Goal: Task Accomplishment & Management: Manage account settings

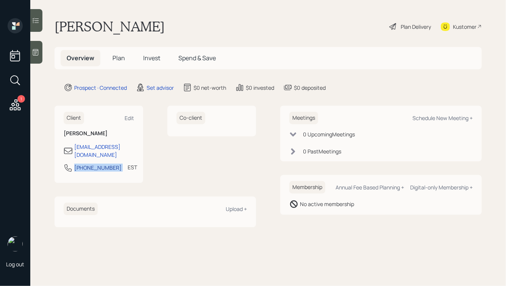
drag, startPoint x: 112, startPoint y: 161, endPoint x: 75, endPoint y: 162, distance: 36.7
click at [75, 163] on div "[PHONE_NUMBER] EST Currently 11:14 AM" at bounding box center [99, 170] width 70 height 14
copy div "[PHONE_NUMBER]"
click at [440, 115] on div "Schedule New Meeting +" at bounding box center [442, 117] width 60 height 7
select select "round-[PERSON_NAME]"
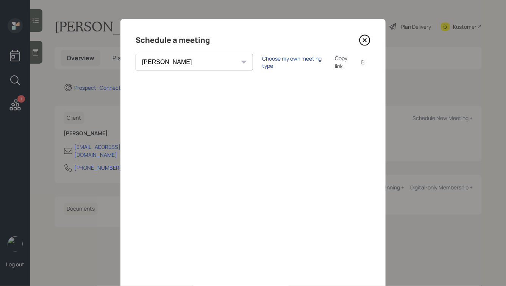
click at [262, 65] on div "Choose my own meeting type" at bounding box center [294, 62] width 64 height 14
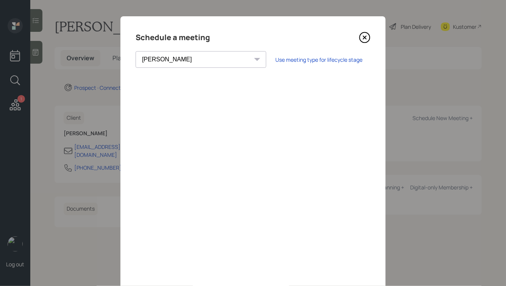
click at [366, 37] on icon at bounding box center [364, 37] width 11 height 11
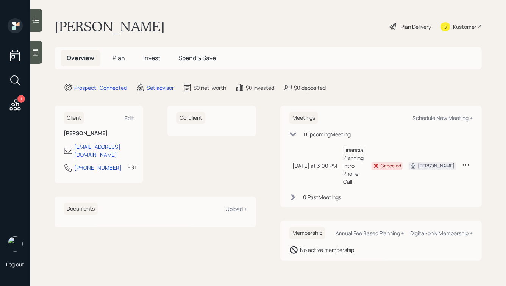
click at [36, 52] on icon at bounding box center [36, 52] width 8 height 8
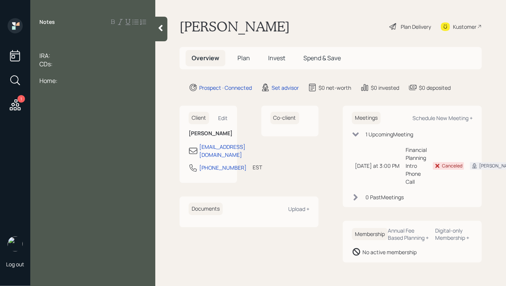
drag, startPoint x: 73, startPoint y: 83, endPoint x: 31, endPoint y: 33, distance: 65.5
click at [31, 33] on div "Notes IRA: CDs: Home:" at bounding box center [92, 147] width 125 height 259
click at [56, 37] on div at bounding box center [92, 39] width 107 height 8
click at [59, 56] on div "IRA:" at bounding box center [92, 55] width 107 height 8
click at [62, 64] on div "CDs:" at bounding box center [92, 64] width 107 height 8
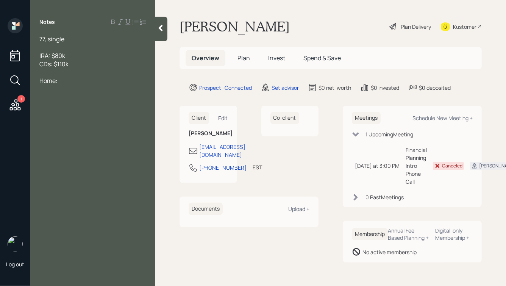
click at [50, 50] on div at bounding box center [92, 47] width 107 height 8
click at [53, 49] on div at bounding box center [92, 47] width 107 height 8
click at [48, 90] on div at bounding box center [92, 89] width 107 height 8
click at [105, 64] on div "Military retirement:" at bounding box center [92, 64] width 107 height 8
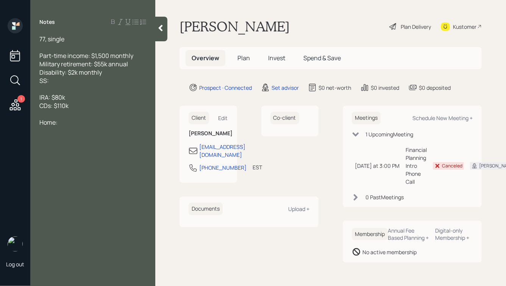
click at [63, 80] on div "SS:" at bounding box center [92, 80] width 107 height 8
click at [66, 126] on div "Home:" at bounding box center [92, 122] width 107 height 8
drag, startPoint x: 84, startPoint y: 106, endPoint x: 36, endPoint y: 86, distance: 52.1
click at [36, 86] on div "77, single Part-time income: $1,500 monthly Military retirement: $55k annual Di…" at bounding box center [92, 85] width 125 height 100
click at [112, 109] on div "CDs: $110k" at bounding box center [92, 105] width 107 height 8
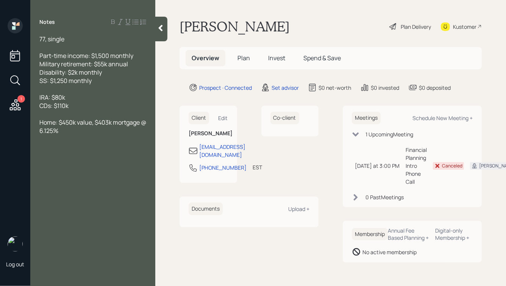
click at [81, 134] on div "Home: $450k value, $403k mortgage @ 6.125%" at bounding box center [92, 126] width 107 height 17
click at [47, 97] on span "IRA: $80k" at bounding box center [52, 97] width 26 height 8
click at [109, 99] on div "IRA w/ Schwab: $80k" at bounding box center [92, 97] width 107 height 8
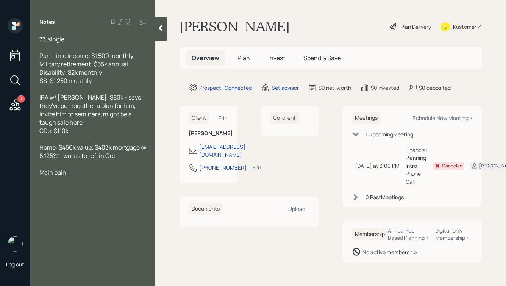
click at [95, 95] on span "IRA w/ Schwab: $80k - says they've put together a plan for him, invite him to s…" at bounding box center [90, 109] width 103 height 33
click at [98, 98] on span "IRA w/ Schwab: $80k - says they've put together a plan for him, invite him to s…" at bounding box center [90, 109] width 103 height 33
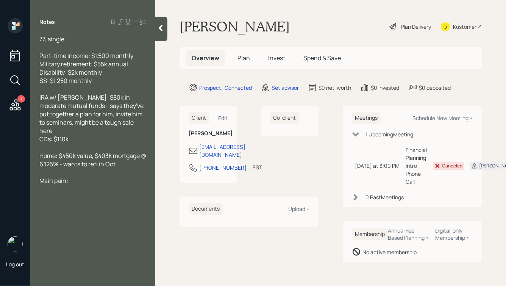
click at [163, 27] on icon at bounding box center [161, 28] width 8 height 8
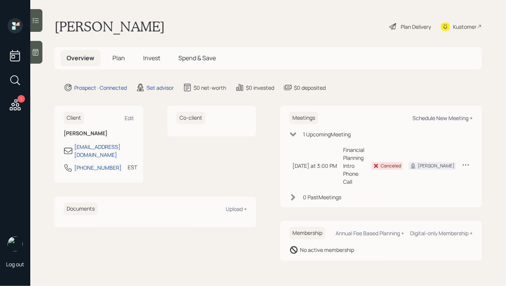
click at [421, 120] on div "Schedule New Meeting +" at bounding box center [442, 117] width 60 height 7
select select "round-robin"
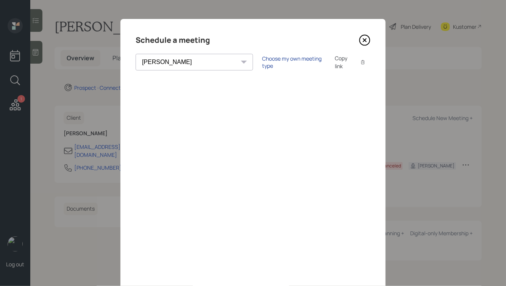
click at [262, 60] on div "Choose my own meeting type" at bounding box center [294, 62] width 64 height 14
click at [364, 39] on icon at bounding box center [364, 40] width 3 height 3
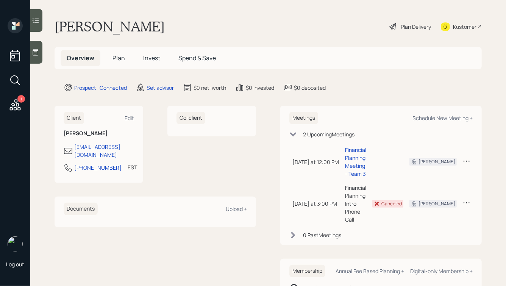
click at [36, 44] on div at bounding box center [36, 52] width 12 height 23
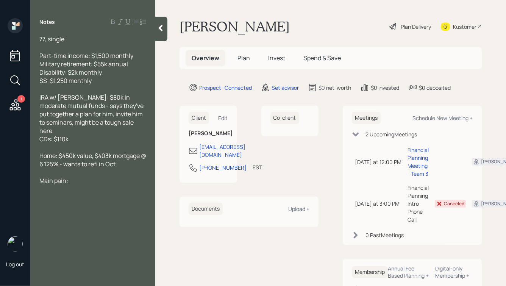
click at [73, 168] on div at bounding box center [92, 172] width 107 height 8
click at [81, 176] on div "Main pain:" at bounding box center [92, 180] width 107 height 8
click at [83, 168] on div at bounding box center [92, 172] width 107 height 8
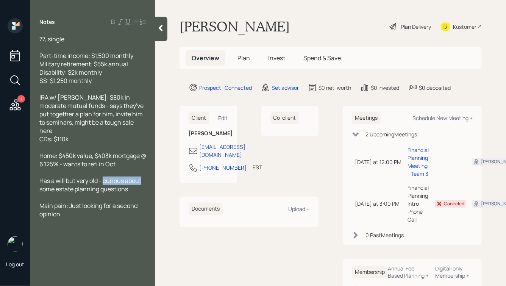
drag, startPoint x: 104, startPoint y: 175, endPoint x: 142, endPoint y: 175, distance: 37.9
click at [142, 176] on span "Has a will but very old - curious about some estate planning questions" at bounding box center [90, 184] width 103 height 17
click at [161, 27] on icon at bounding box center [161, 28] width 4 height 6
